Goal: Task Accomplishment & Management: Use online tool/utility

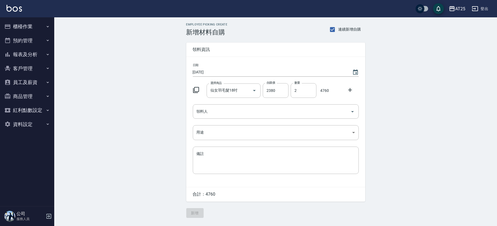
click at [354, 91] on div at bounding box center [351, 90] width 14 height 10
click at [352, 90] on icon at bounding box center [350, 90] width 7 height 7
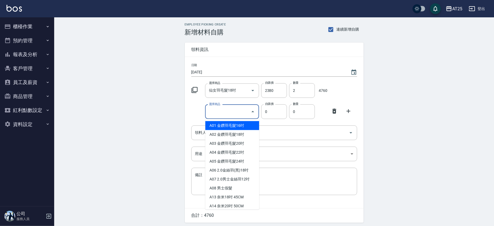
click at [232, 109] on input "選擇商品" at bounding box center [228, 111] width 41 height 9
click at [234, 125] on li "A02 金鑽羽毛髮18吋" at bounding box center [232, 125] width 54 height 9
type input "金鑽羽毛髮18吋"
type input "1530"
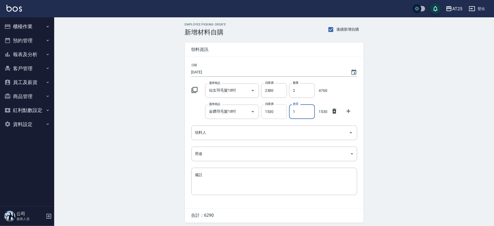
drag, startPoint x: 299, startPoint y: 115, endPoint x: 286, endPoint y: 115, distance: 13.0
click at [287, 115] on div "數量 1 數量" at bounding box center [301, 110] width 28 height 17
type input "2"
drag, startPoint x: 302, startPoint y: 91, endPoint x: 277, endPoint y: 89, distance: 24.8
click at [277, 89] on div "選擇商品 仙女羽毛髮18吋 選擇商品 自購價 2380 自購價 數量 2 數量 4760" at bounding box center [273, 89] width 168 height 17
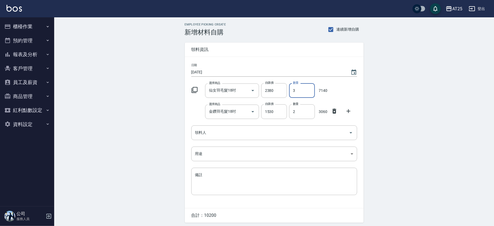
type input "3"
